Goal: Check status: Check status

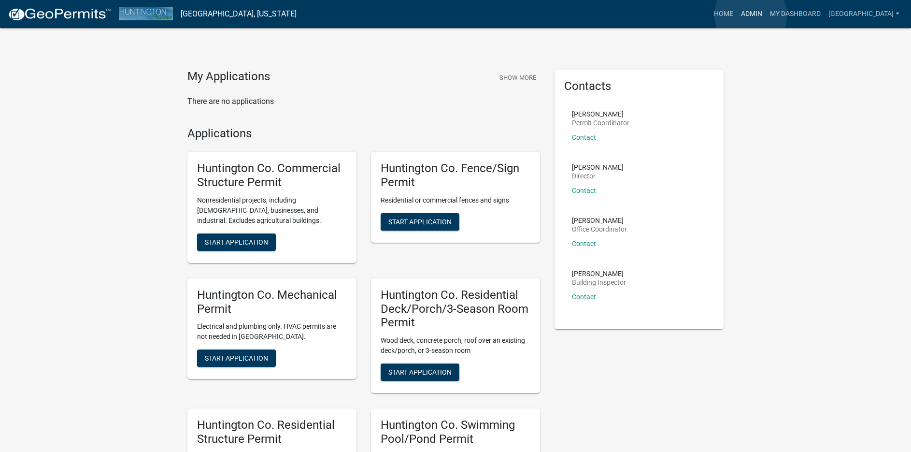
click at [750, 15] on link "Admin" at bounding box center [751, 14] width 29 height 18
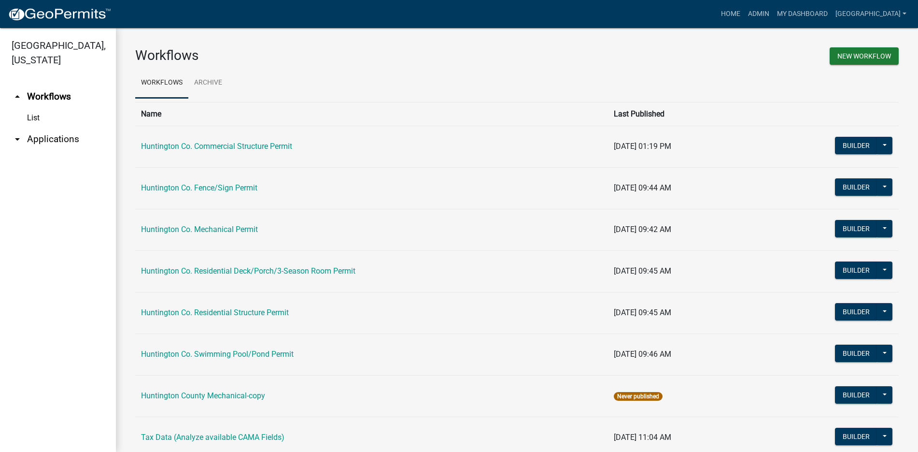
click at [68, 136] on link "arrow_drop_down Applications" at bounding box center [58, 138] width 116 height 23
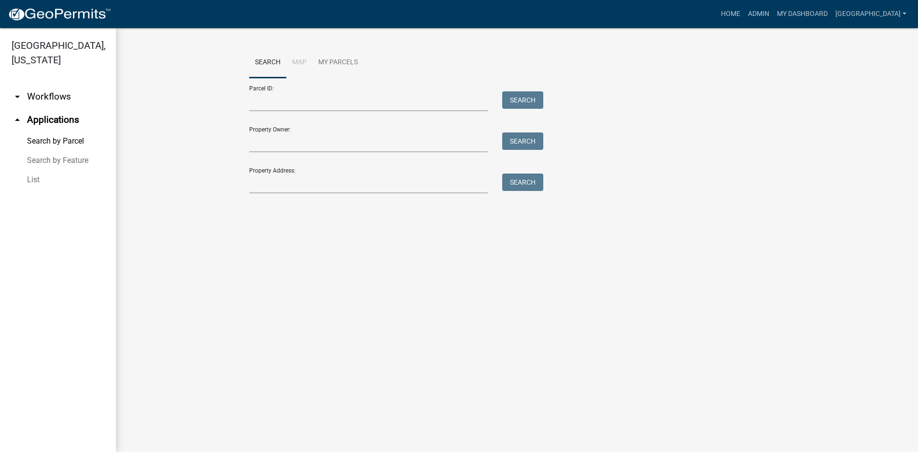
click at [34, 180] on link "List" at bounding box center [58, 179] width 116 height 19
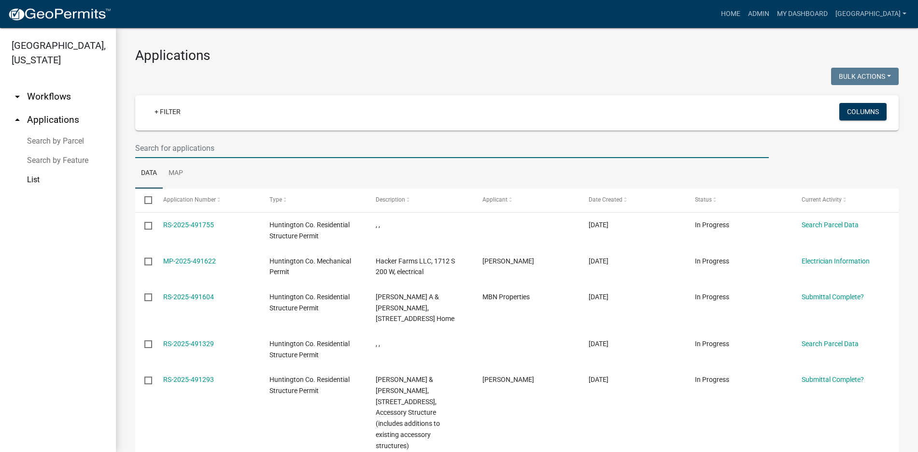
click at [173, 149] on input "text" at bounding box center [452, 148] width 634 height 20
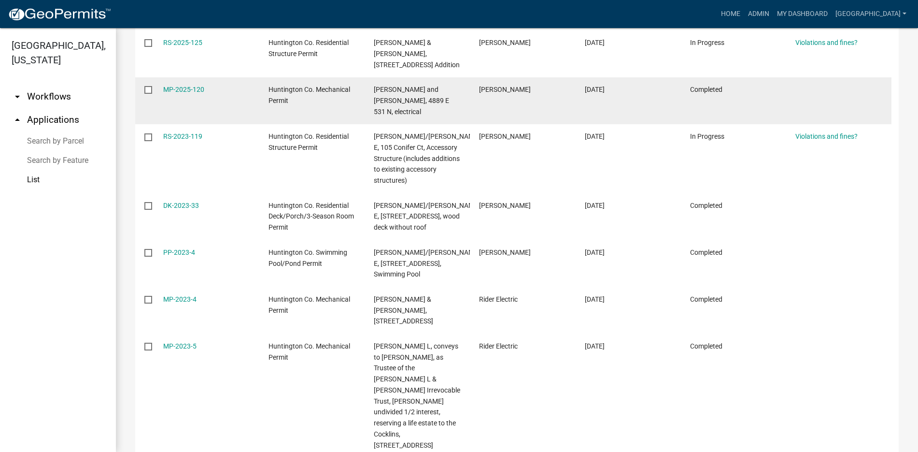
scroll to position [105, 0]
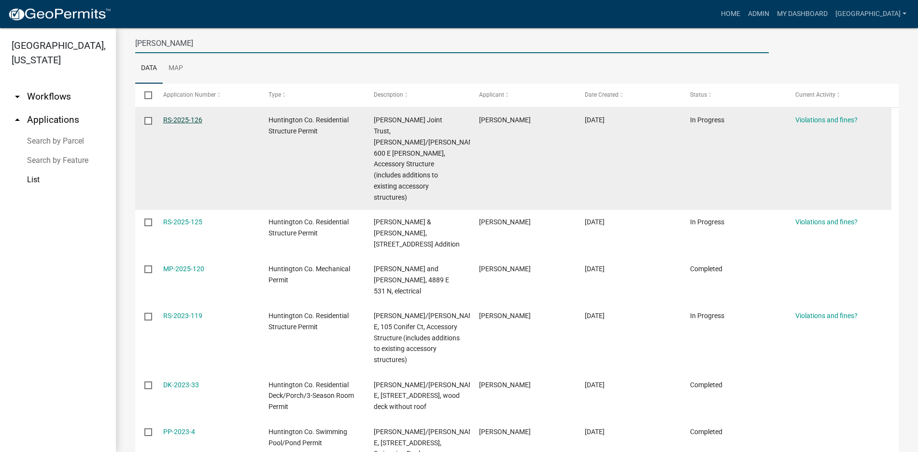
type input "[PERSON_NAME]"
click at [188, 120] on link "RS-2025-126" at bounding box center [182, 120] width 39 height 8
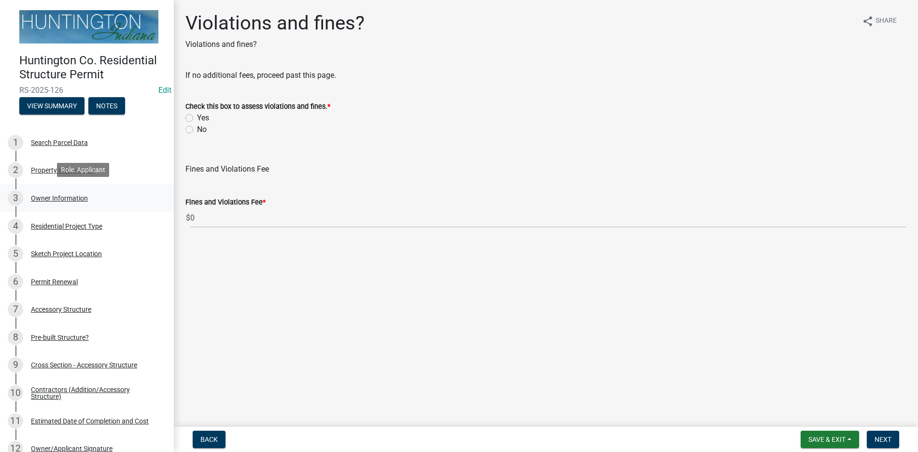
click at [70, 195] on div "Owner Information" at bounding box center [59, 198] width 57 height 7
